Goal: Task Accomplishment & Management: Complete application form

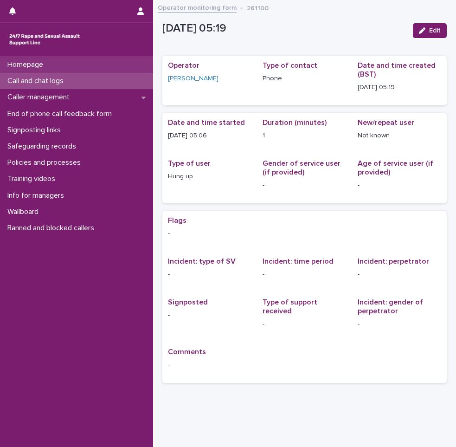
click at [37, 64] on p "Homepage" at bounding box center [27, 64] width 47 height 9
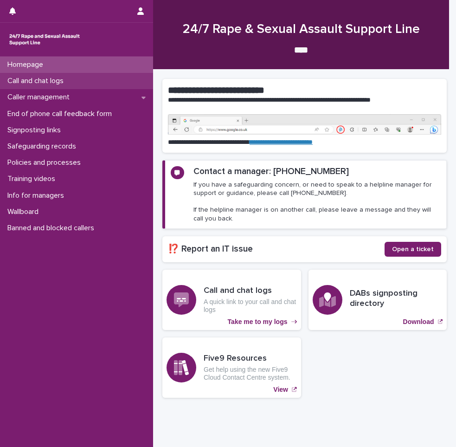
click at [73, 81] on div "Call and chat logs" at bounding box center [76, 81] width 153 height 16
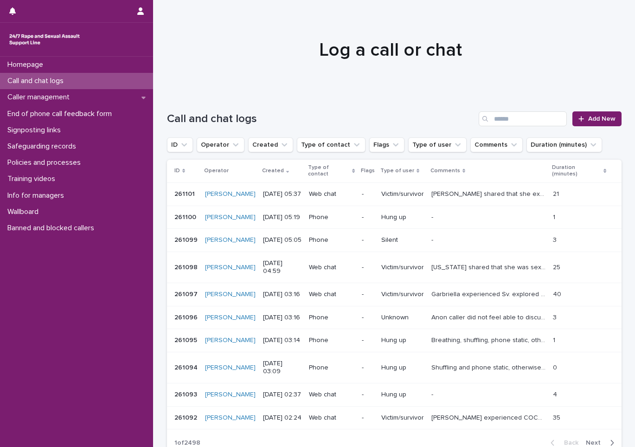
click at [46, 75] on div "Call and chat logs" at bounding box center [76, 81] width 153 height 16
click at [40, 65] on p "Homepage" at bounding box center [27, 64] width 47 height 9
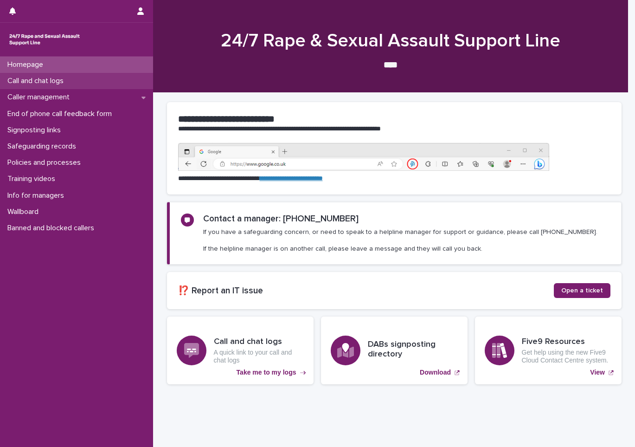
click at [92, 82] on div "Call and chat logs" at bounding box center [76, 81] width 153 height 16
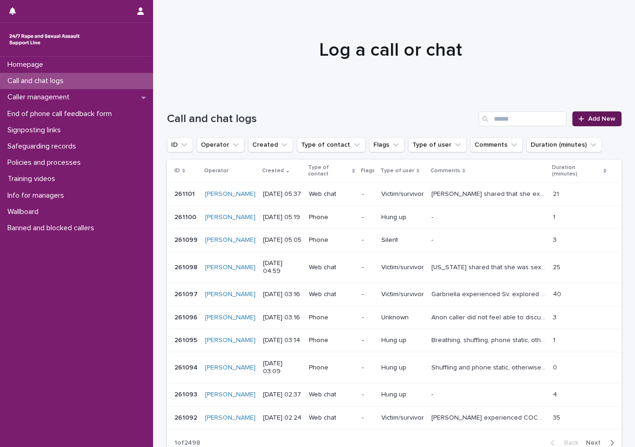
click at [455, 123] on link "Add New" at bounding box center [596, 118] width 49 height 15
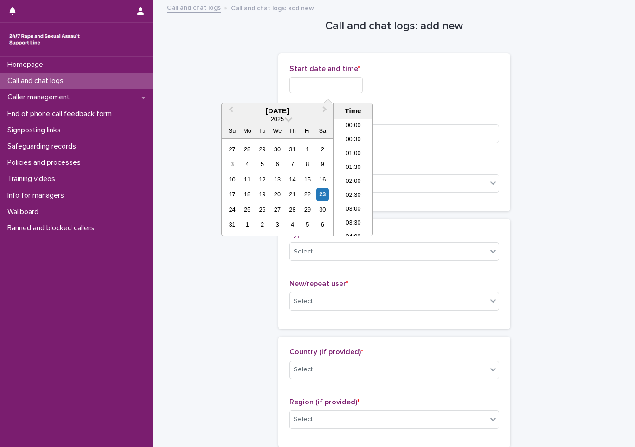
click at [358, 78] on input "text" at bounding box center [325, 85] width 73 height 16
click at [352, 160] on li "06:00" at bounding box center [352, 163] width 39 height 14
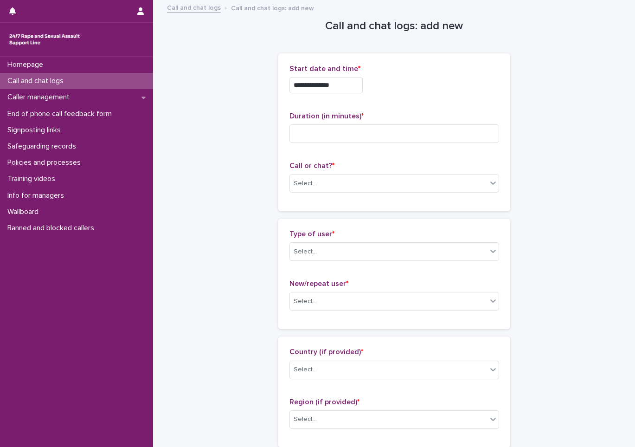
click at [337, 97] on div "**********" at bounding box center [394, 82] width 210 height 36
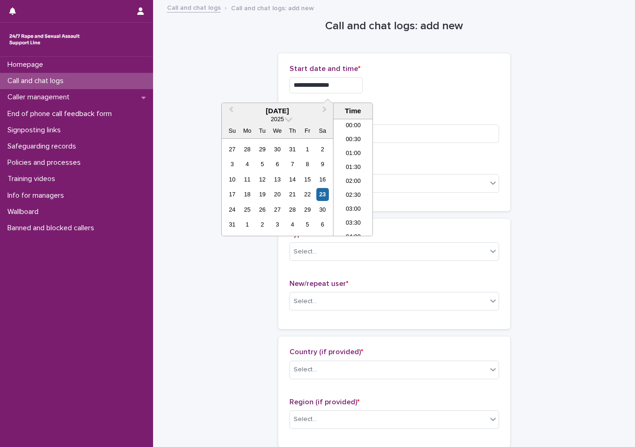
click at [345, 90] on input "**********" at bounding box center [325, 85] width 73 height 16
type input "**********"
click at [389, 138] on input at bounding box center [394, 133] width 210 height 19
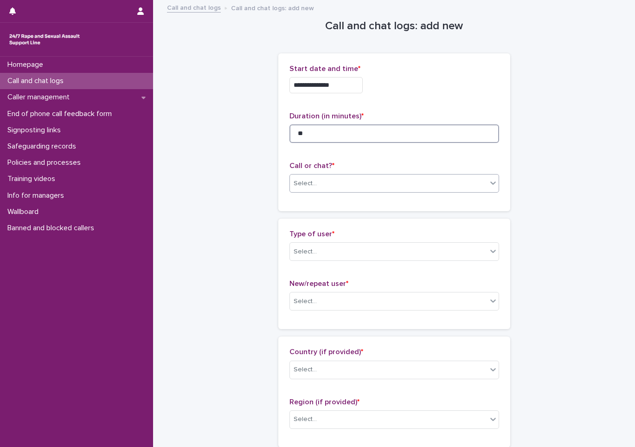
type input "**"
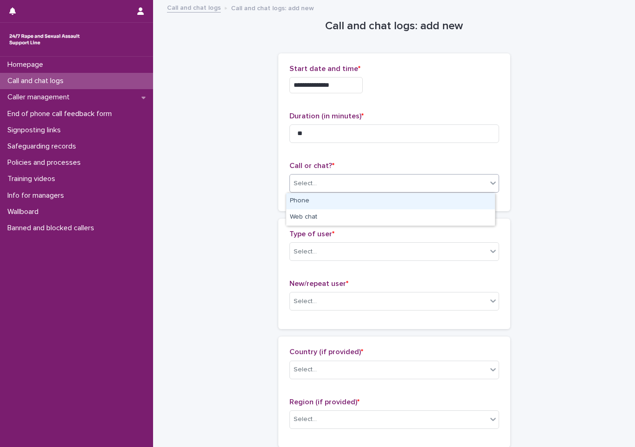
click at [338, 185] on div "Select..." at bounding box center [388, 183] width 197 height 15
click at [331, 202] on div "Phone" at bounding box center [390, 201] width 209 height 16
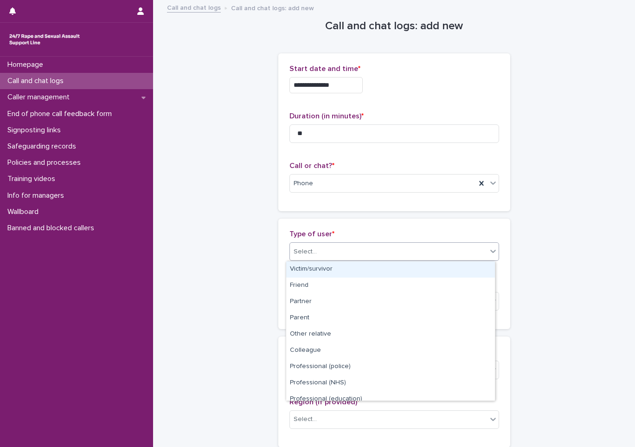
click at [326, 251] on div "Select..." at bounding box center [388, 251] width 197 height 15
click at [332, 268] on div "Victim/survivor" at bounding box center [390, 269] width 209 height 16
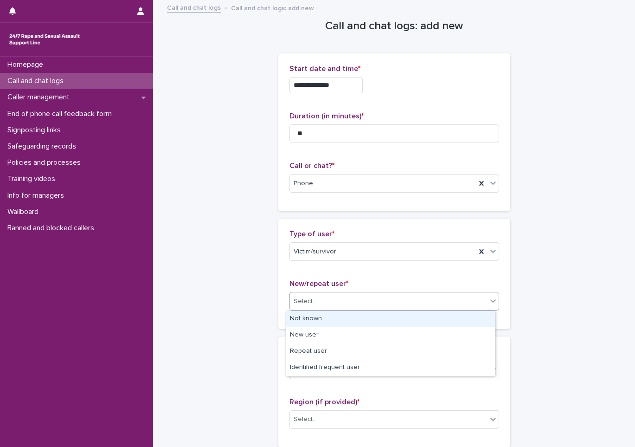
click at [335, 296] on div "Select..." at bounding box center [388, 301] width 197 height 15
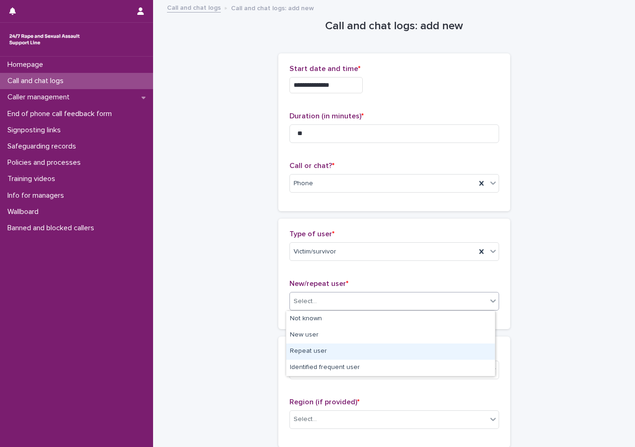
click at [329, 345] on div "Repeat user" at bounding box center [390, 351] width 209 height 16
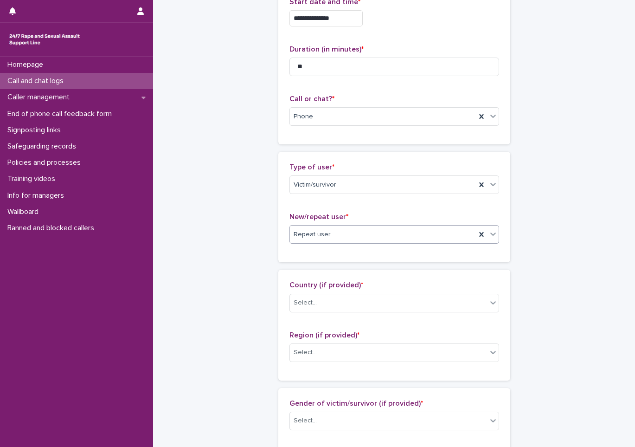
scroll to position [93, 0]
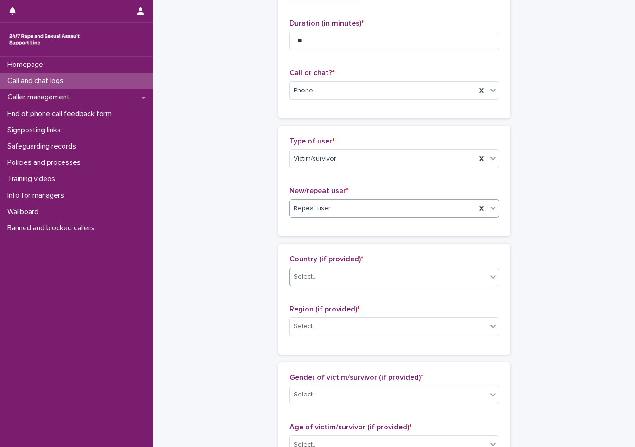
click at [311, 281] on div "Select..." at bounding box center [388, 276] width 197 height 15
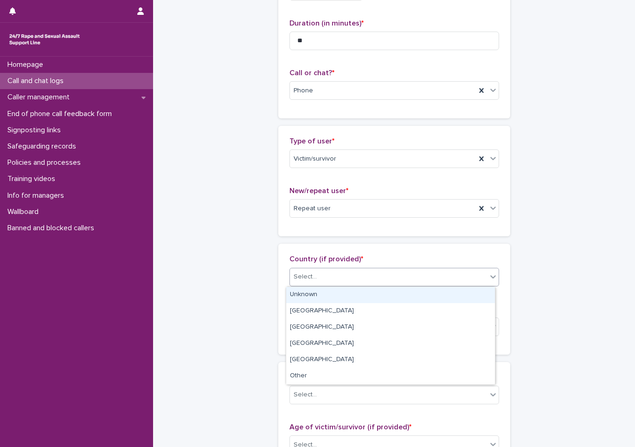
click at [311, 291] on div "Unknown" at bounding box center [390, 295] width 209 height 16
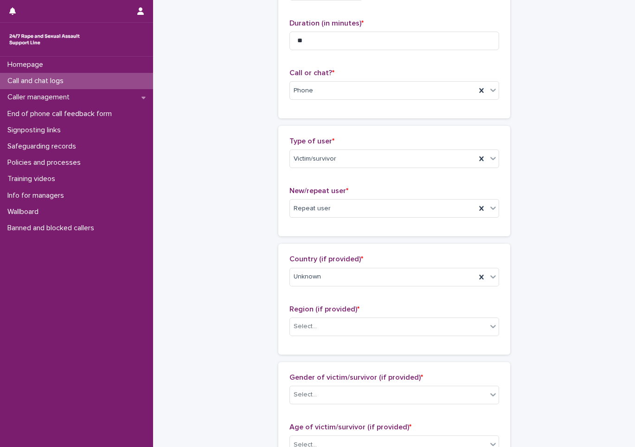
click at [315, 339] on div "Region (if provided) * Select..." at bounding box center [394, 324] width 210 height 38
click at [315, 328] on div "Select..." at bounding box center [388, 326] width 197 height 15
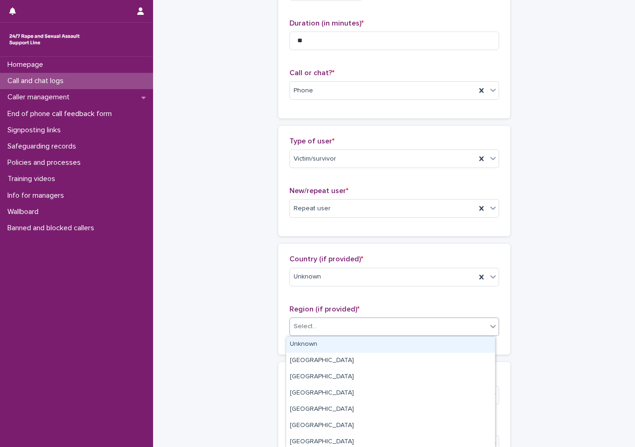
click at [317, 340] on div "Unknown" at bounding box center [390, 344] width 209 height 16
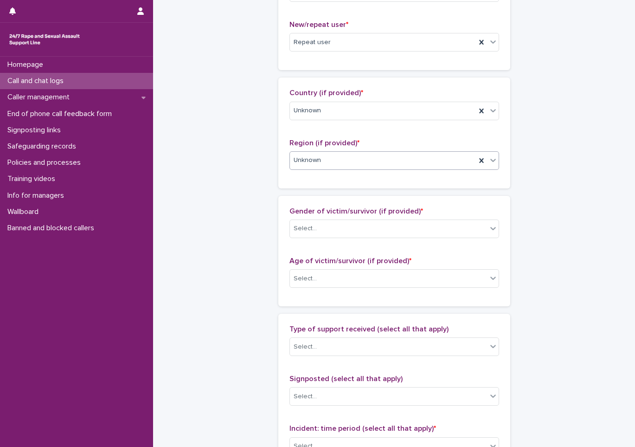
scroll to position [278, 0]
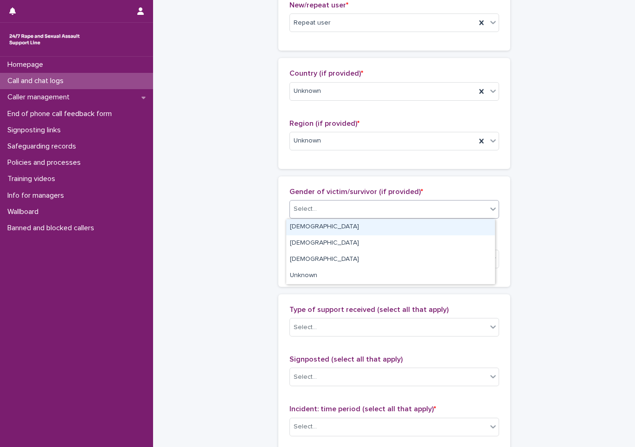
click at [331, 210] on div "Select..." at bounding box center [388, 208] width 197 height 15
click at [331, 223] on div "[DEMOGRAPHIC_DATA]" at bounding box center [390, 227] width 209 height 16
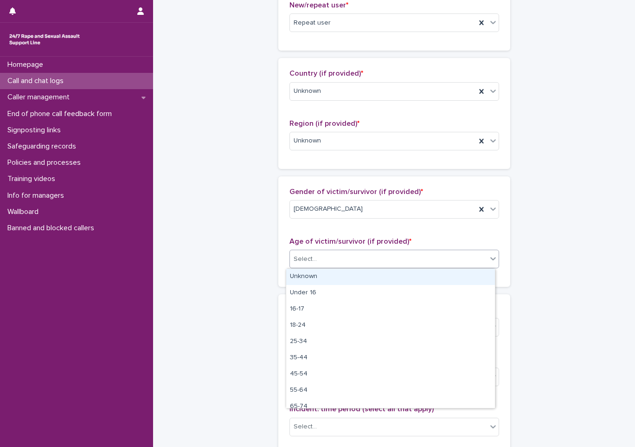
click at [334, 267] on div "Select..." at bounding box center [394, 258] width 210 height 19
click at [333, 275] on div "Unknown" at bounding box center [390, 276] width 209 height 16
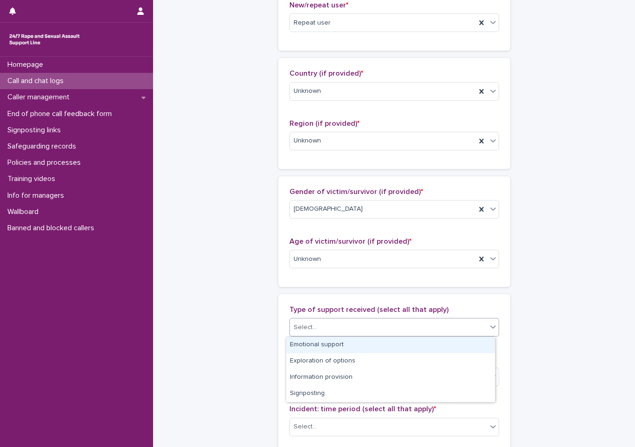
click at [316, 324] on div "Select..." at bounding box center [388, 327] width 197 height 15
click at [324, 343] on div "Emotional support" at bounding box center [390, 345] width 209 height 16
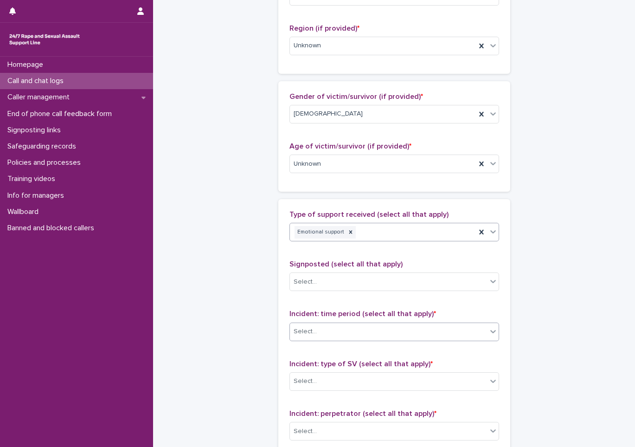
scroll to position [417, 0]
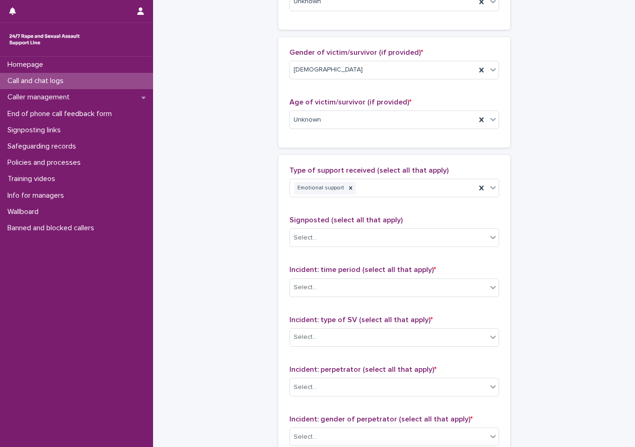
click at [326, 248] on div "Signposted (select all that apply) Select..." at bounding box center [394, 235] width 210 height 38
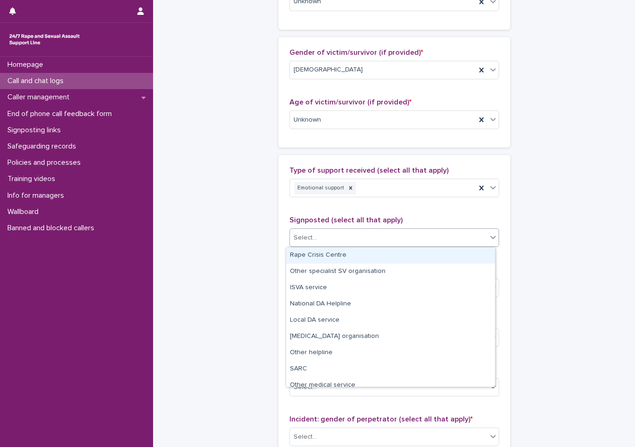
click at [326, 243] on div "Select..." at bounding box center [388, 237] width 197 height 15
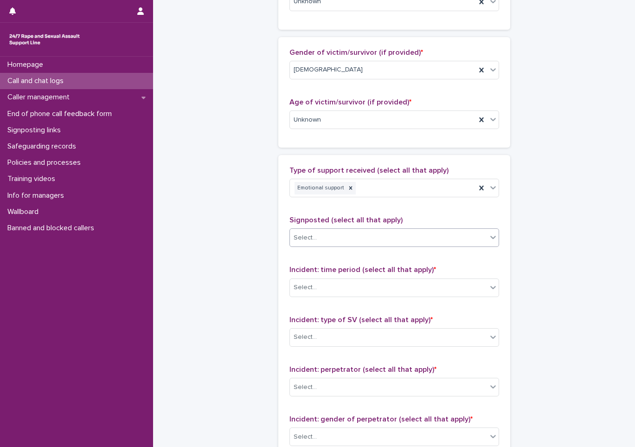
click at [326, 243] on div "Select..." at bounding box center [388, 237] width 197 height 15
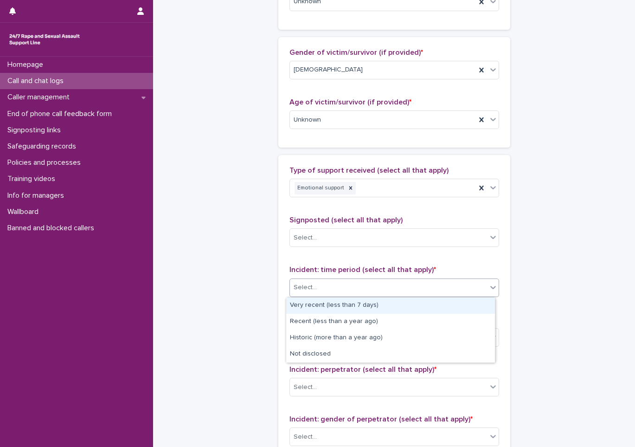
click at [334, 282] on div "Select..." at bounding box center [388, 287] width 197 height 15
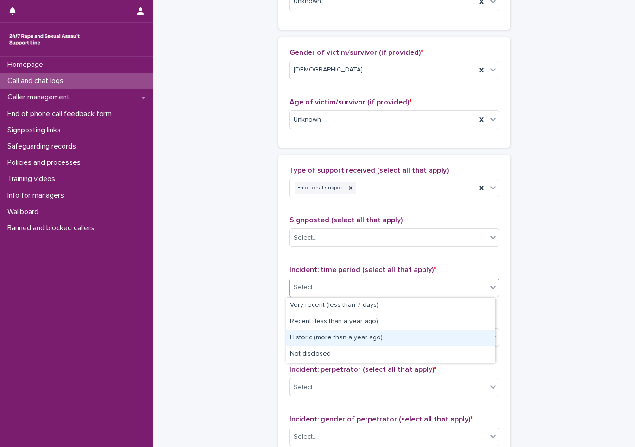
click at [332, 344] on div "Historic (more than a year ago)" at bounding box center [390, 338] width 209 height 16
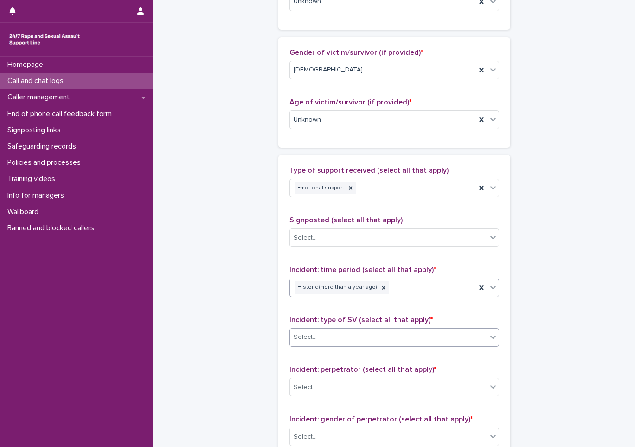
click at [328, 331] on div "Select..." at bounding box center [388, 336] width 197 height 15
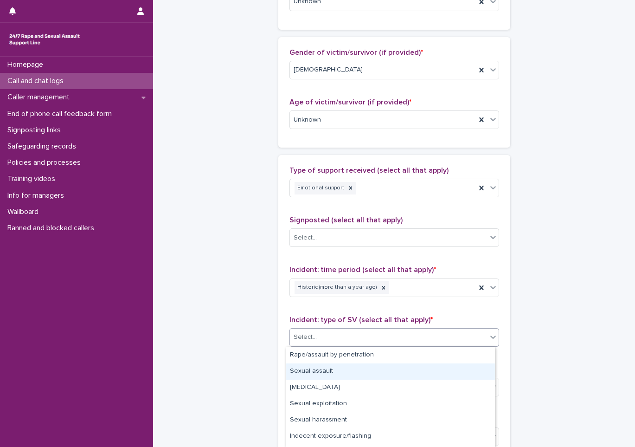
click at [307, 365] on div "Sexual assault" at bounding box center [390, 371] width 209 height 16
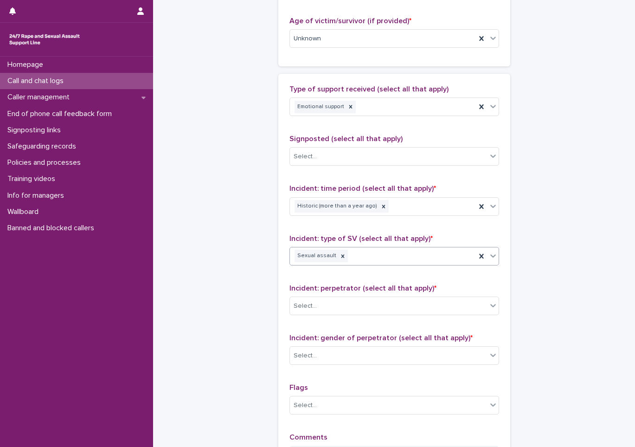
scroll to position [510, 0]
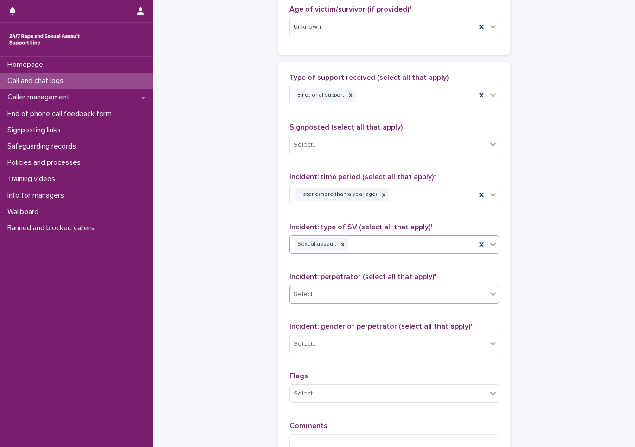
click at [319, 300] on div "Select..." at bounding box center [388, 294] width 197 height 15
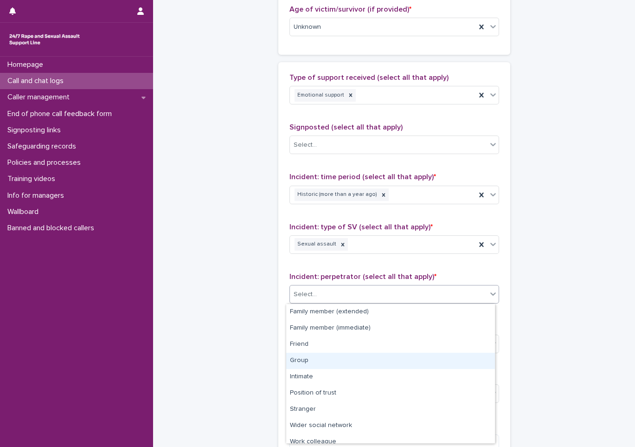
scroll to position [39, 0]
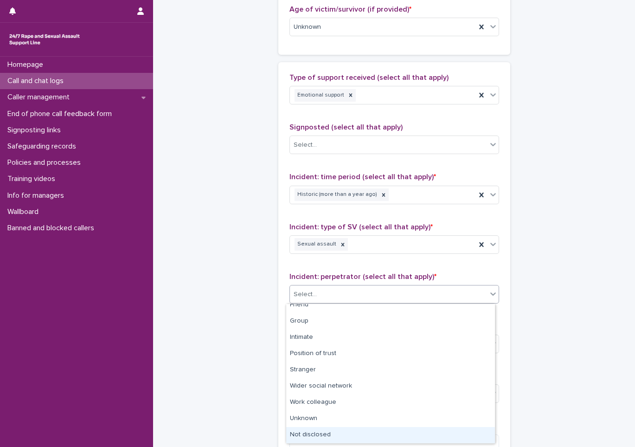
click at [330, 436] on div "Not disclosed" at bounding box center [390, 435] width 209 height 16
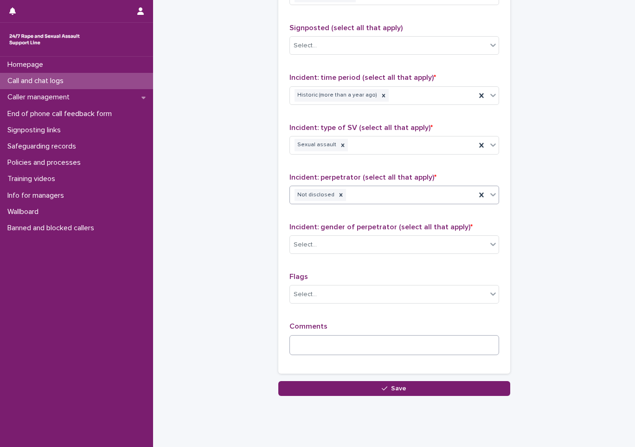
scroll to position [631, 0]
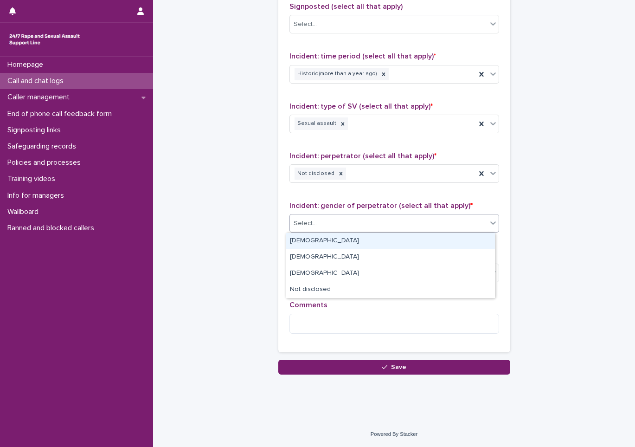
click at [329, 216] on div "Select..." at bounding box center [388, 223] width 197 height 15
click at [328, 247] on div "[DEMOGRAPHIC_DATA]" at bounding box center [390, 241] width 209 height 16
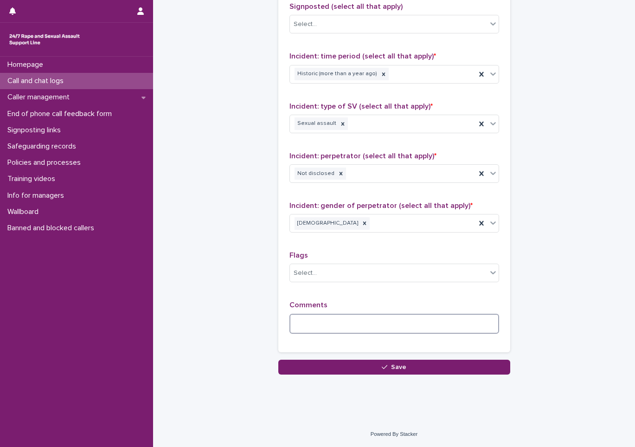
click at [324, 324] on textarea at bounding box center [394, 323] width 210 height 20
click at [335, 330] on textarea at bounding box center [394, 323] width 210 height 20
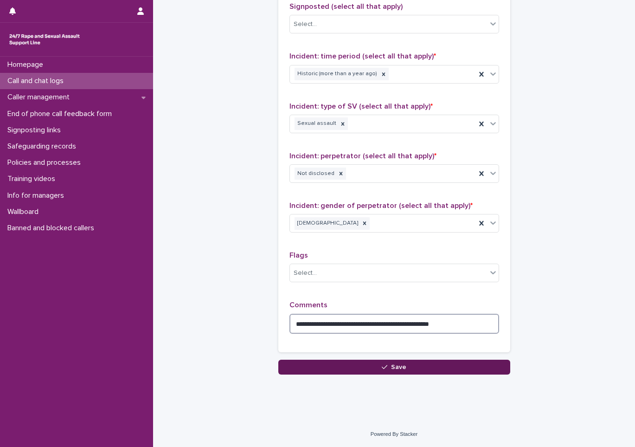
type textarea "**********"
click at [337, 367] on button "Save" at bounding box center [394, 366] width 232 height 15
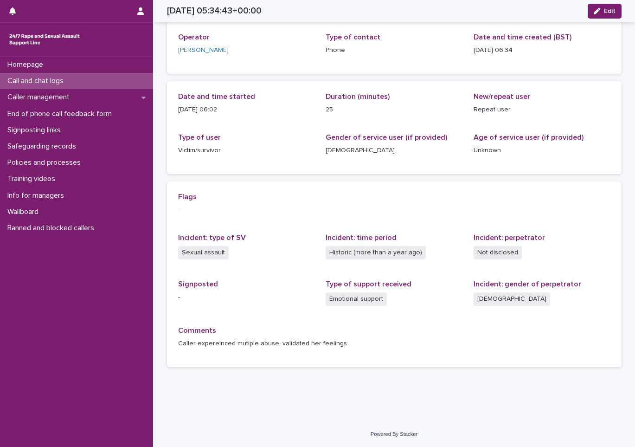
scroll to position [46, 0]
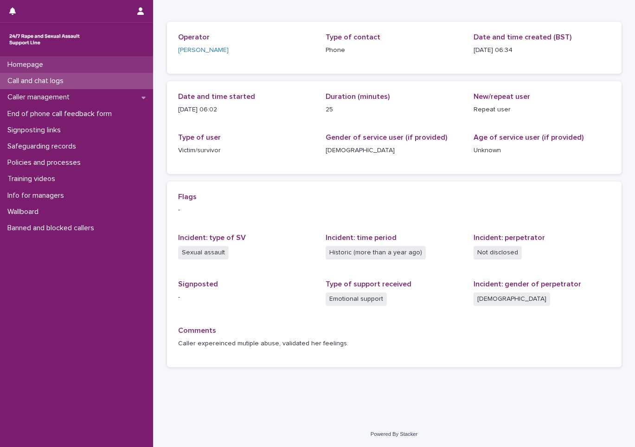
click at [36, 61] on p "Homepage" at bounding box center [27, 64] width 47 height 9
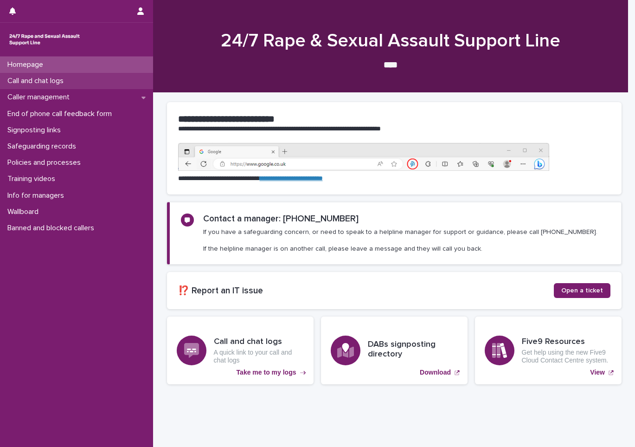
click at [65, 83] on p "Call and chat logs" at bounding box center [37, 81] width 67 height 9
